Goal: Task Accomplishment & Management: Manage account settings

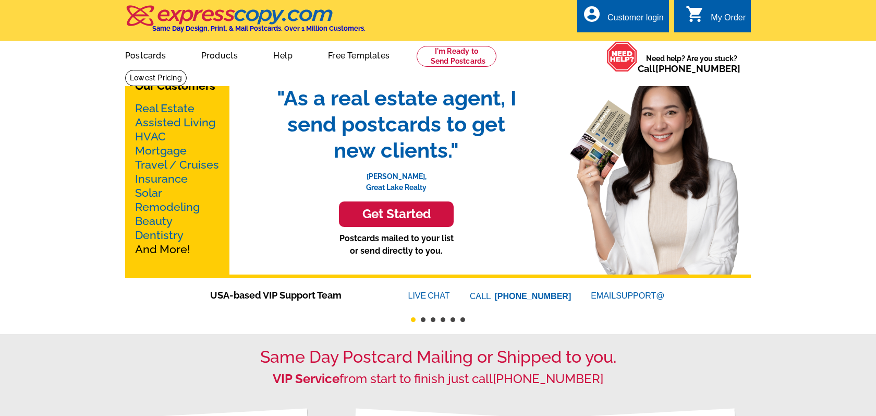
click at [628, 19] on div "Customer login" at bounding box center [635, 20] width 56 height 15
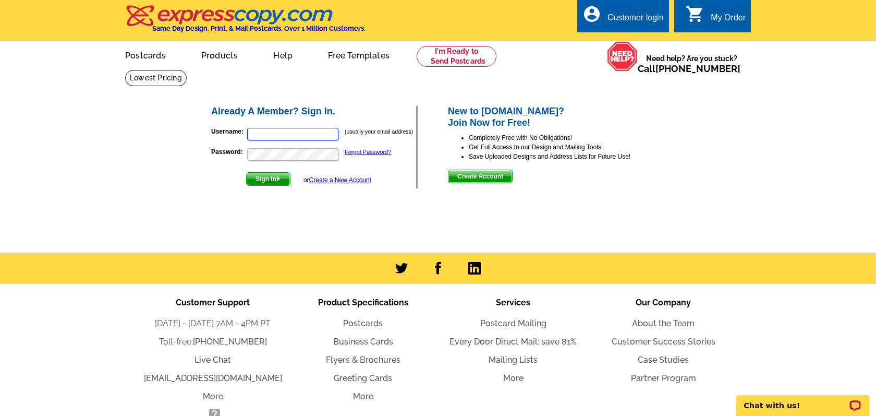
click at [302, 137] on input "Username:" at bounding box center [292, 134] width 91 height 13
type input "jennifer@rewinterpark.com"
click at [246, 172] on button "Sign In" at bounding box center [268, 179] width 44 height 14
